Goal: Transaction & Acquisition: Obtain resource

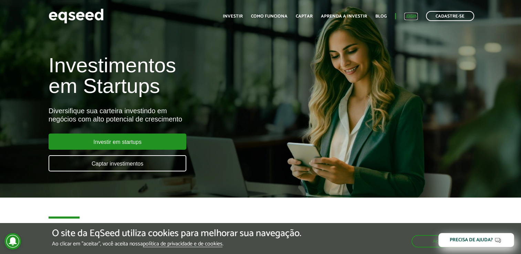
click at [415, 15] on link "Login" at bounding box center [410, 16] width 13 height 4
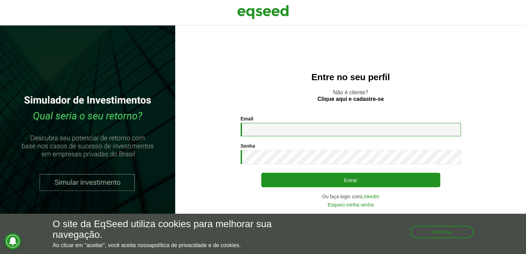
click at [257, 127] on input "Email *" at bounding box center [351, 129] width 220 height 13
type input "**********"
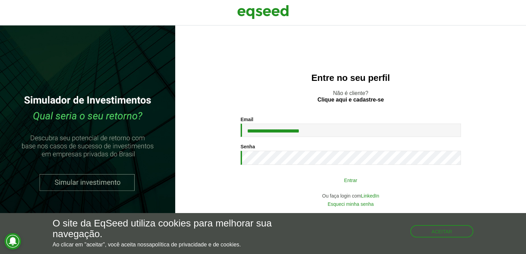
click at [356, 183] on button "Entrar" at bounding box center [350, 180] width 179 height 13
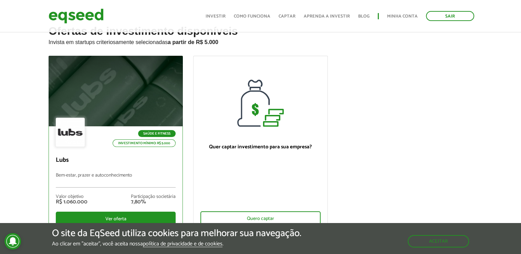
scroll to position [69, 0]
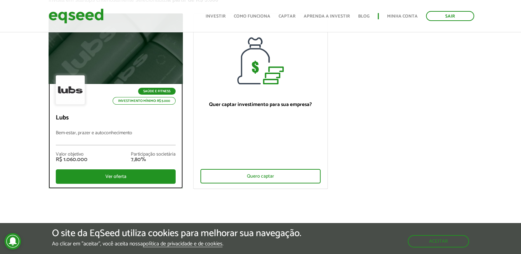
click at [101, 109] on div "Saúde e Fitness Investimento mínimo: R$ 5.000 Lubs Bem-estar, prazer e autoconh…" at bounding box center [116, 136] width 134 height 104
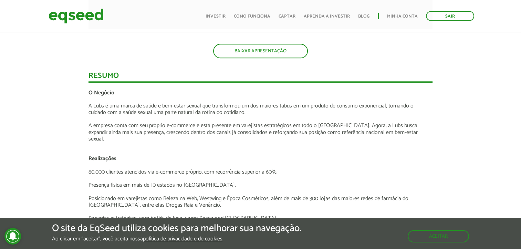
scroll to position [758, 0]
